Goal: Find specific page/section: Find specific page/section

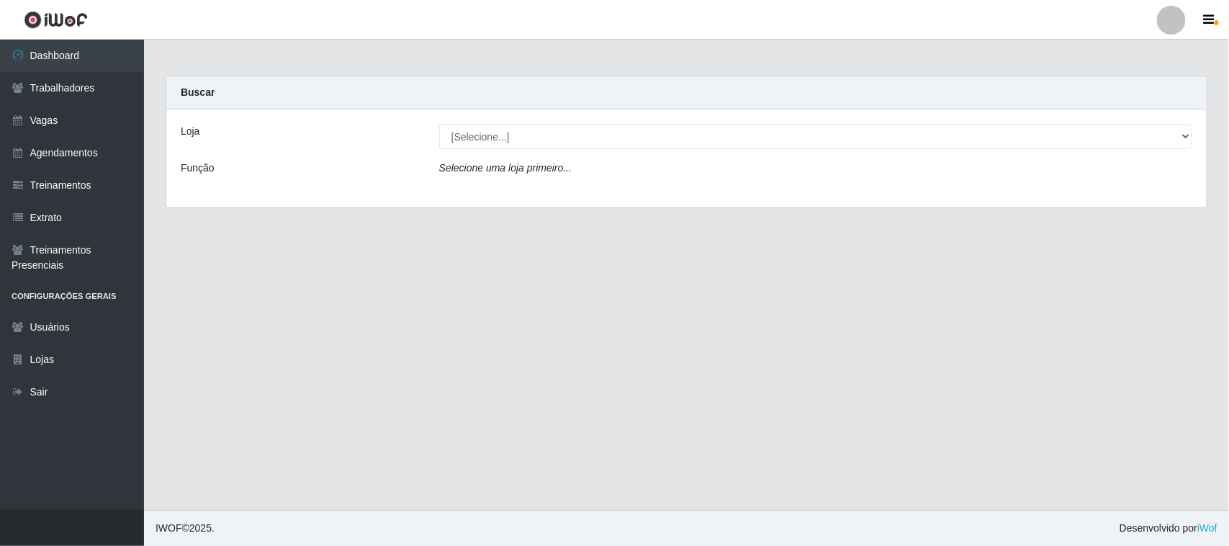
click at [199, 139] on div "Loja" at bounding box center [299, 136] width 258 height 25
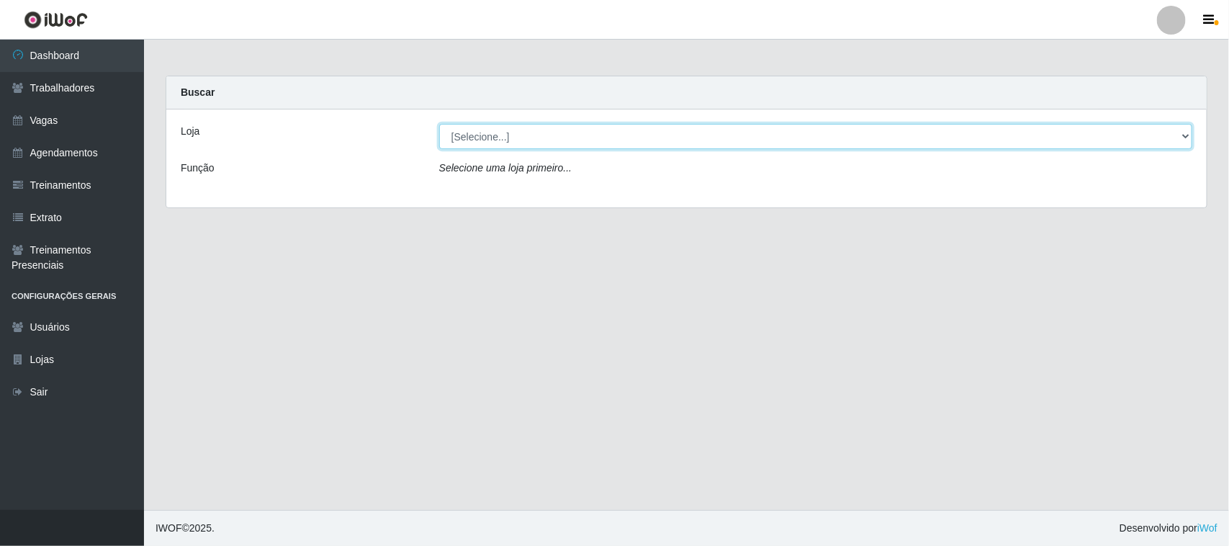
click at [500, 133] on select "[Selecione...] Nordestão - [GEOGRAPHIC_DATA]" at bounding box center [815, 136] width 753 height 25
select select "420"
click at [439, 124] on select "[Selecione...] Nordestão - [GEOGRAPHIC_DATA]" at bounding box center [815, 136] width 753 height 25
click at [456, 143] on select "[Selecione...] Nordestão - [GEOGRAPHIC_DATA]" at bounding box center [815, 136] width 753 height 25
select select "420"
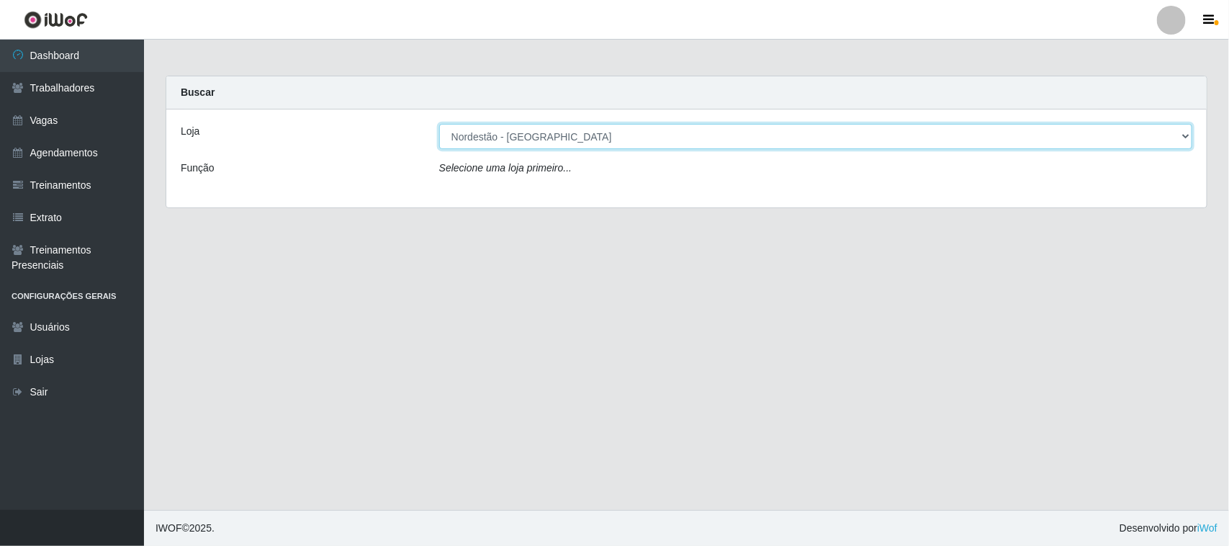
click at [439, 124] on select "[Selecione...] Nordestão - [GEOGRAPHIC_DATA]" at bounding box center [815, 136] width 753 height 25
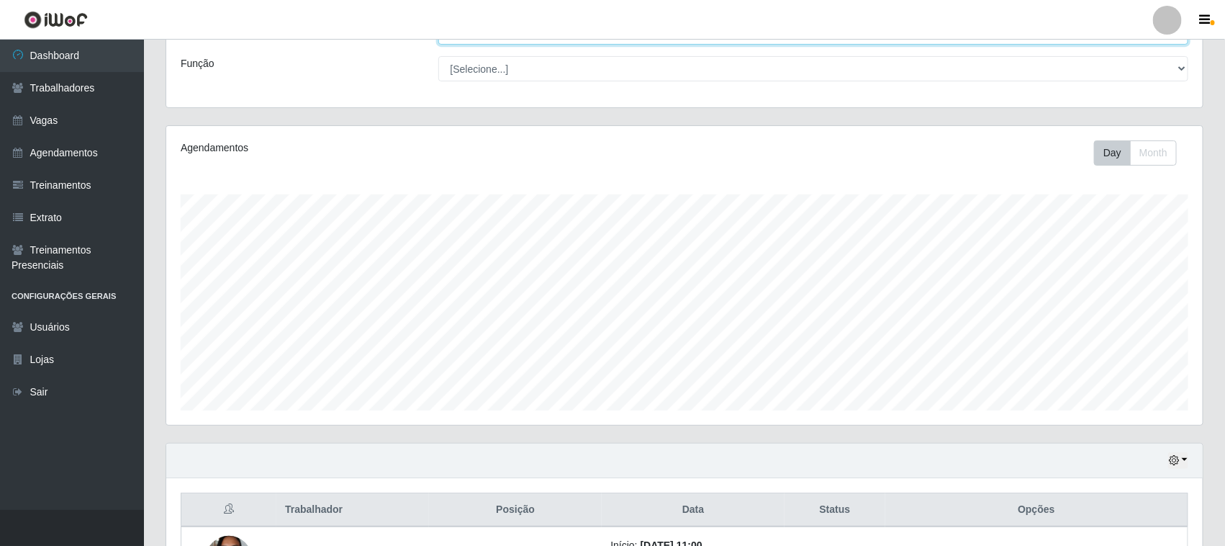
scroll to position [283, 0]
